Goal: Information Seeking & Learning: Learn about a topic

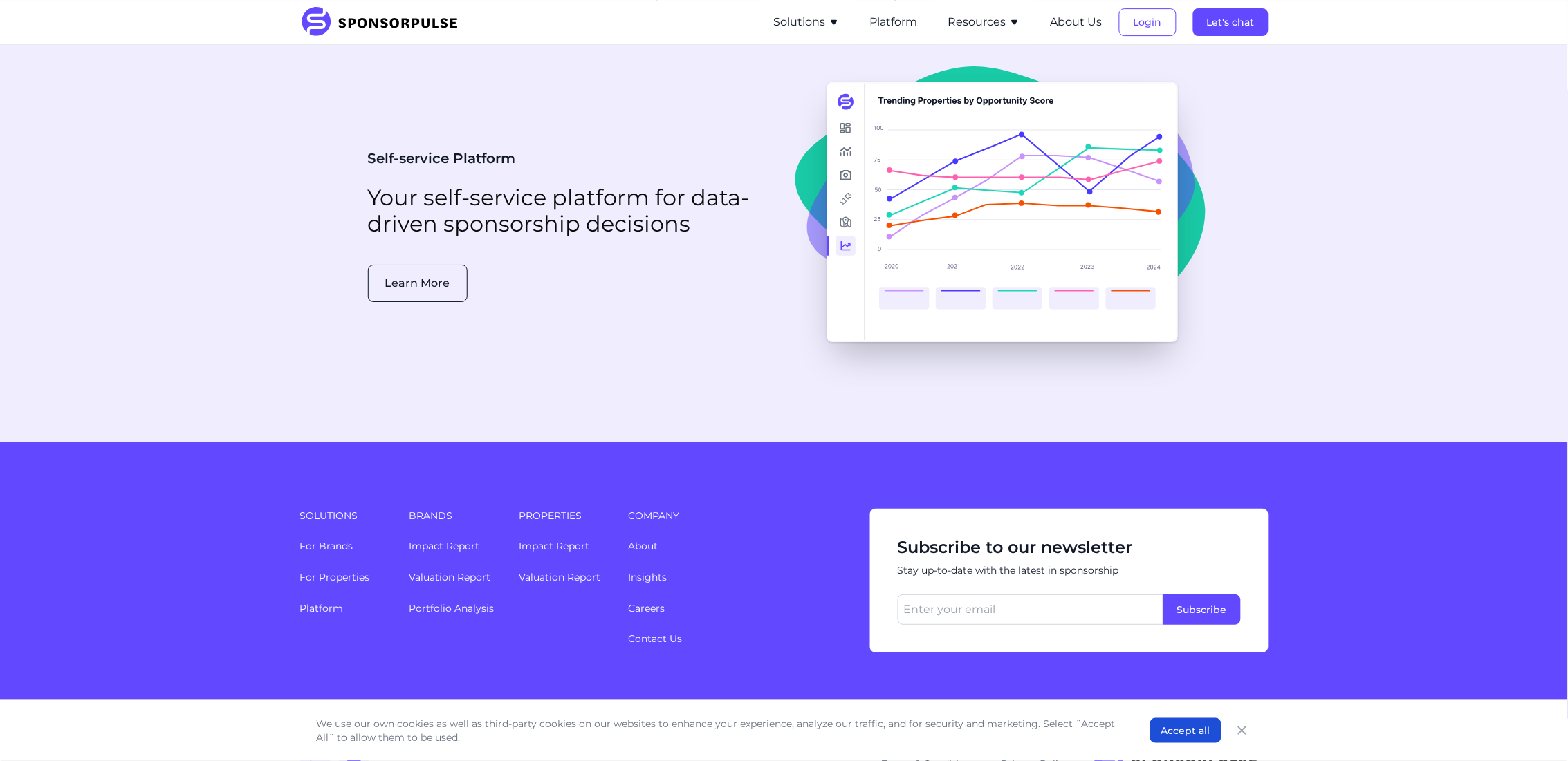
scroll to position [3424, 0]
click at [645, 570] on link "Insights" at bounding box center [648, 576] width 39 height 13
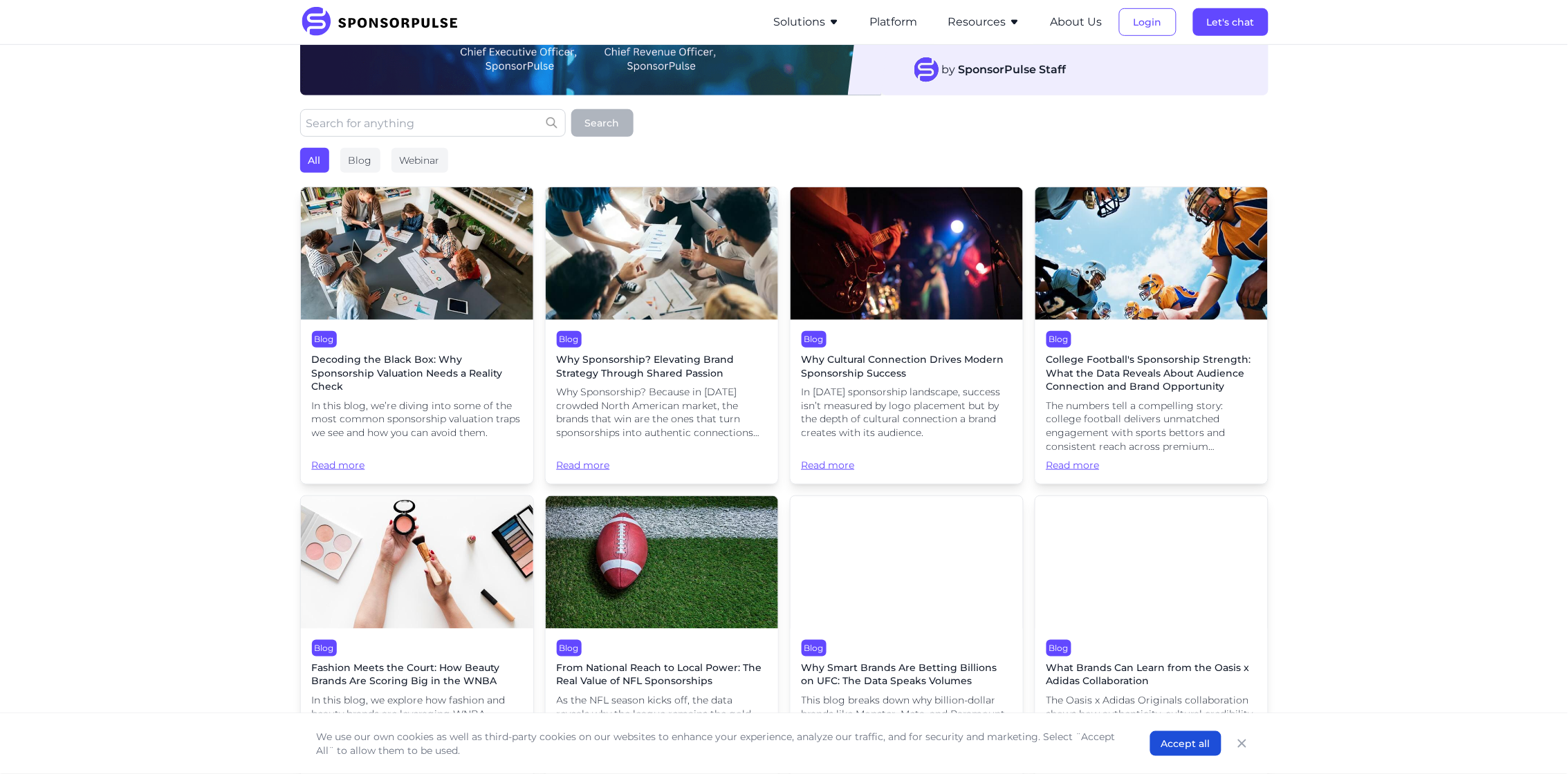
scroll to position [260, 0]
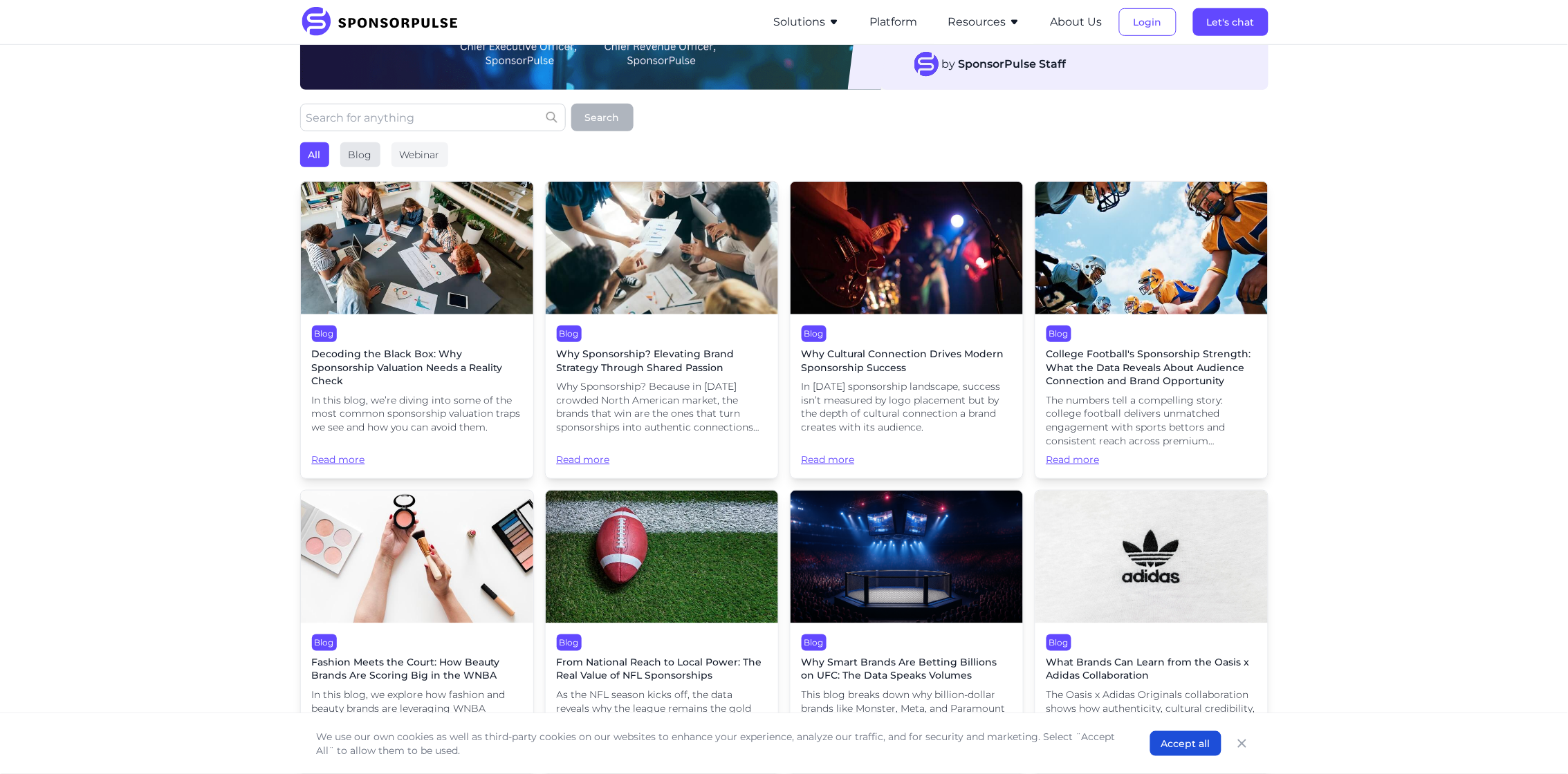
click at [366, 142] on div "Blog" at bounding box center [360, 154] width 40 height 24
click at [320, 142] on div "All" at bounding box center [315, 154] width 29 height 24
click at [357, 142] on div "Blog" at bounding box center [360, 154] width 40 height 24
click at [429, 142] on div "Webinar" at bounding box center [419, 154] width 57 height 24
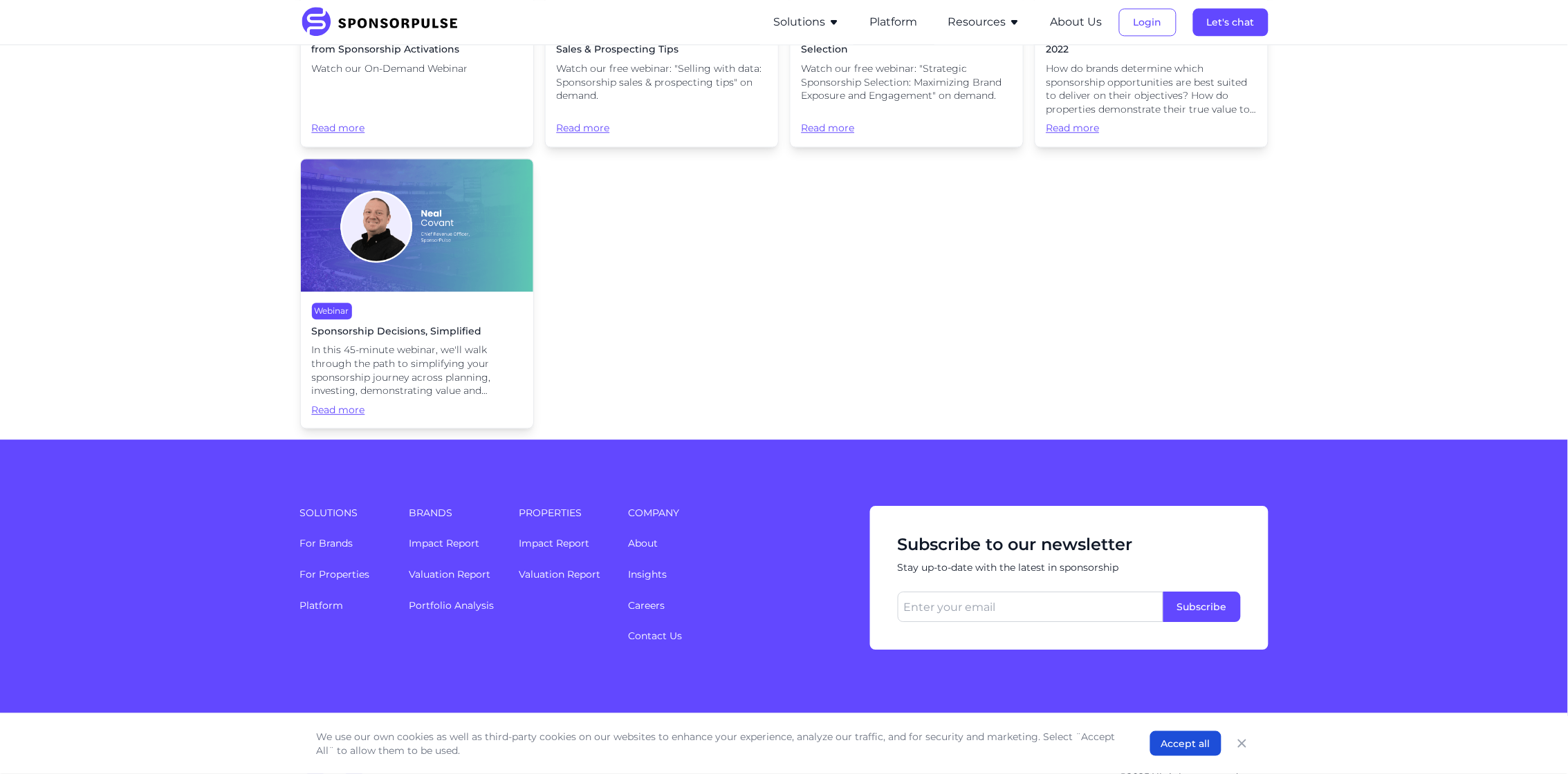
scroll to position [1160, 0]
